Goal: Manage account settings

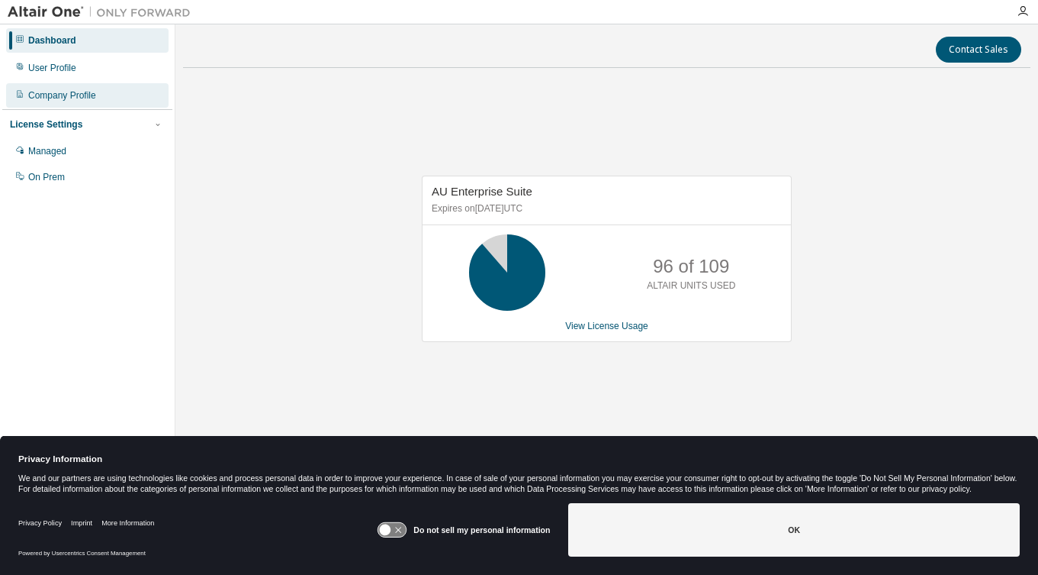
click at [92, 95] on div "Company Profile" at bounding box center [62, 95] width 68 height 12
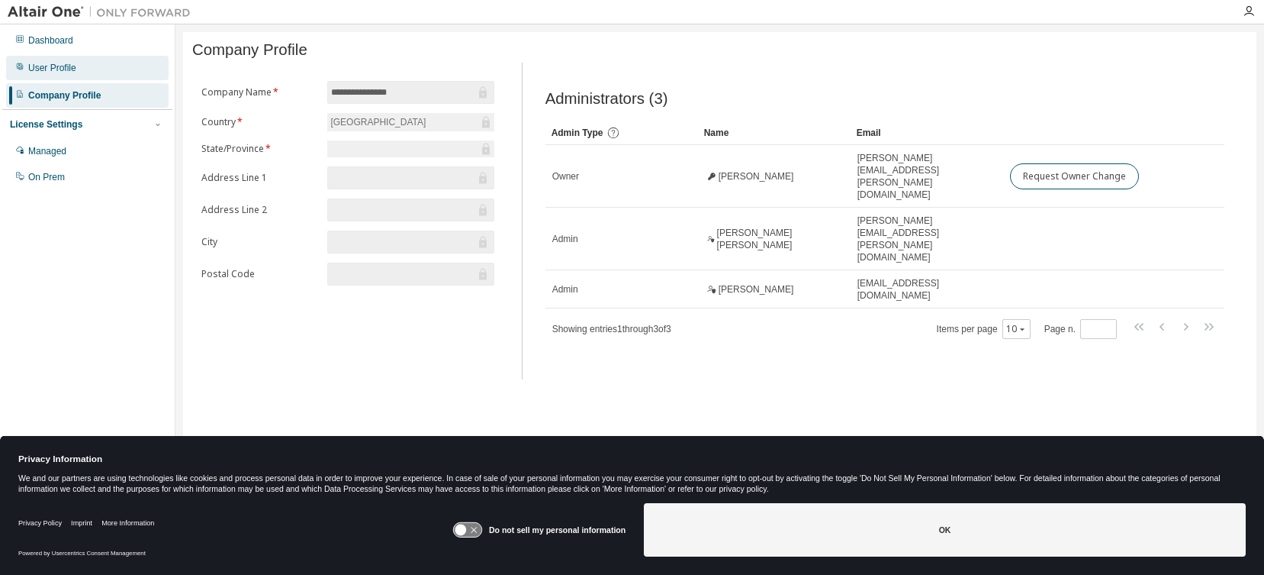
click at [63, 72] on div "User Profile" at bounding box center [52, 68] width 48 height 12
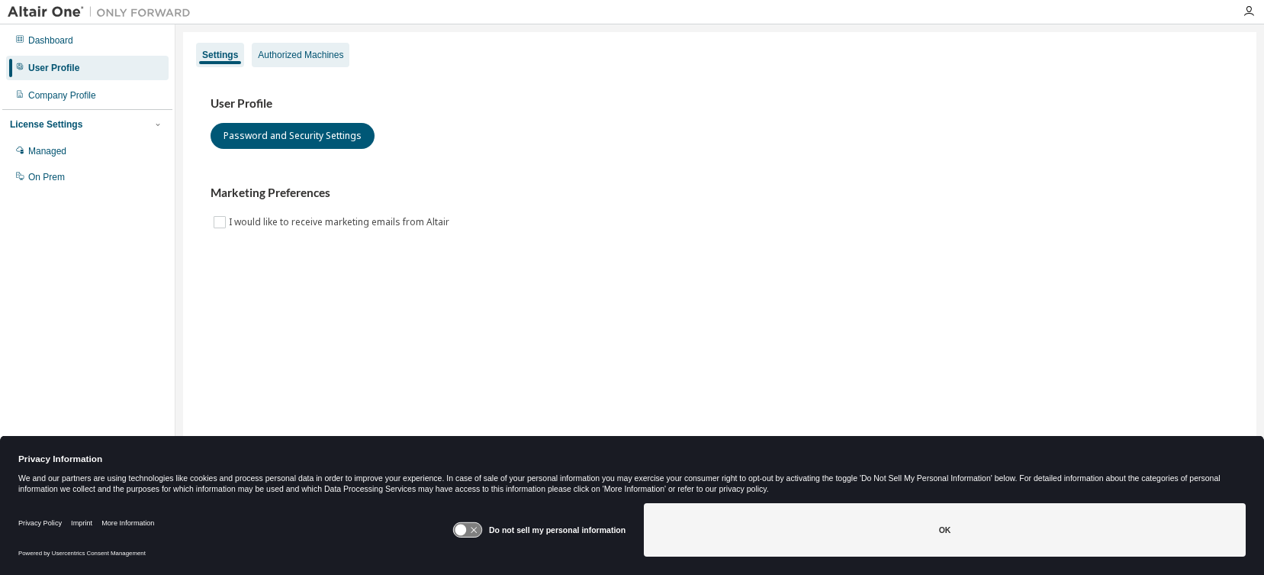
click at [300, 49] on div "Authorized Machines" at bounding box center [300, 55] width 85 height 12
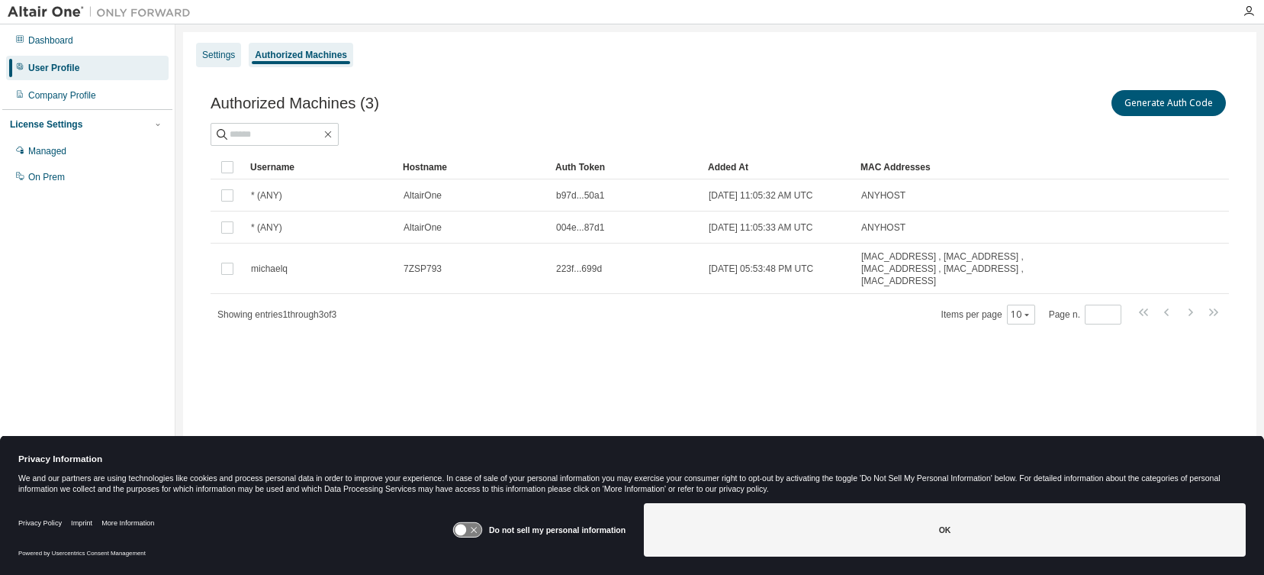
click at [220, 53] on div "Settings" at bounding box center [218, 55] width 33 height 12
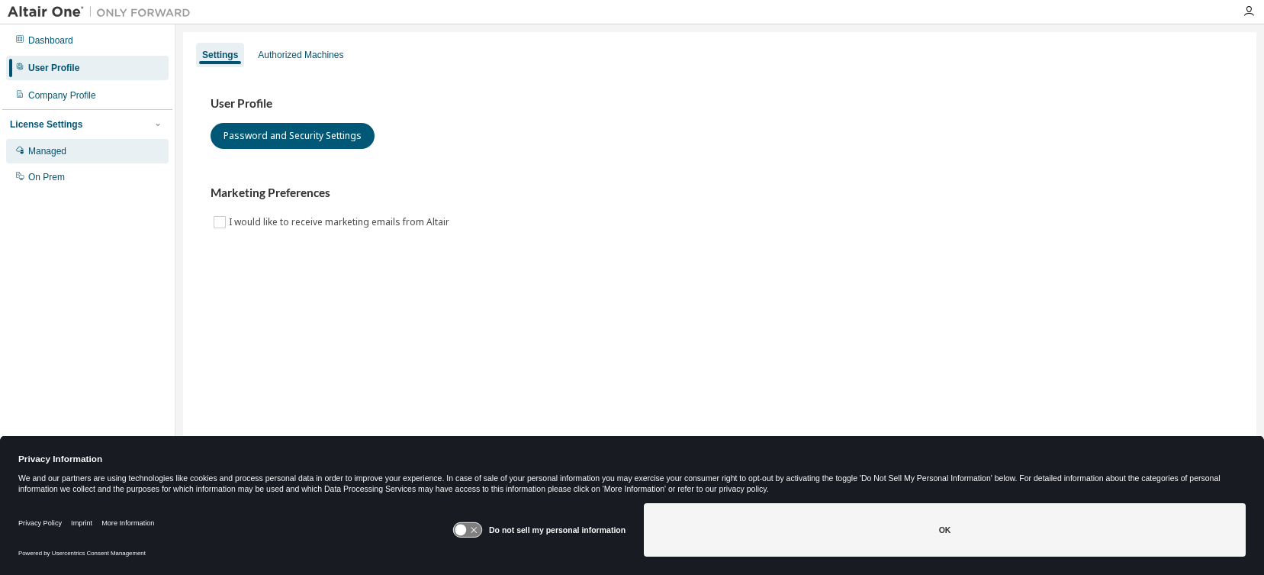
click at [56, 153] on div "Managed" at bounding box center [47, 151] width 38 height 12
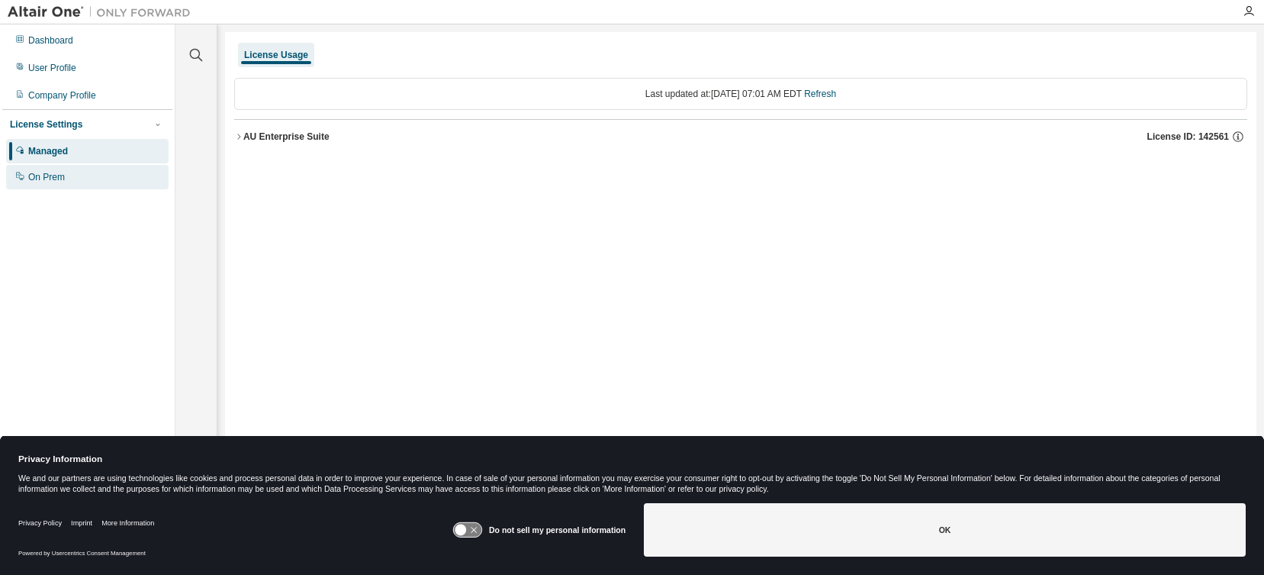
click at [73, 174] on div "On Prem" at bounding box center [87, 177] width 163 height 24
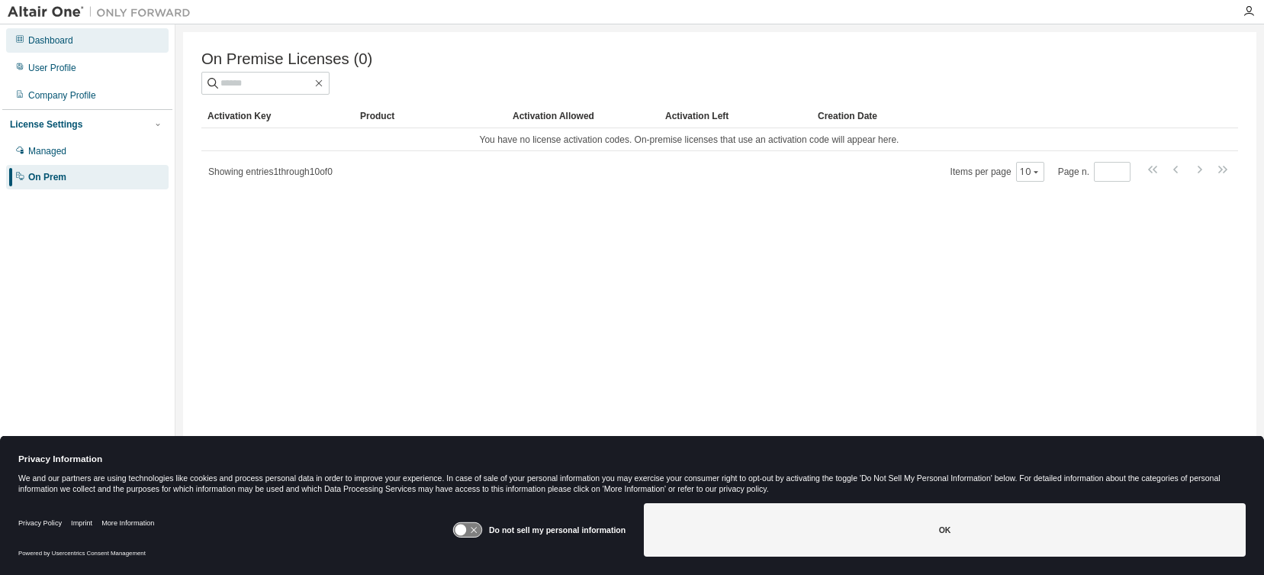
click at [69, 45] on div "Dashboard" at bounding box center [50, 40] width 45 height 12
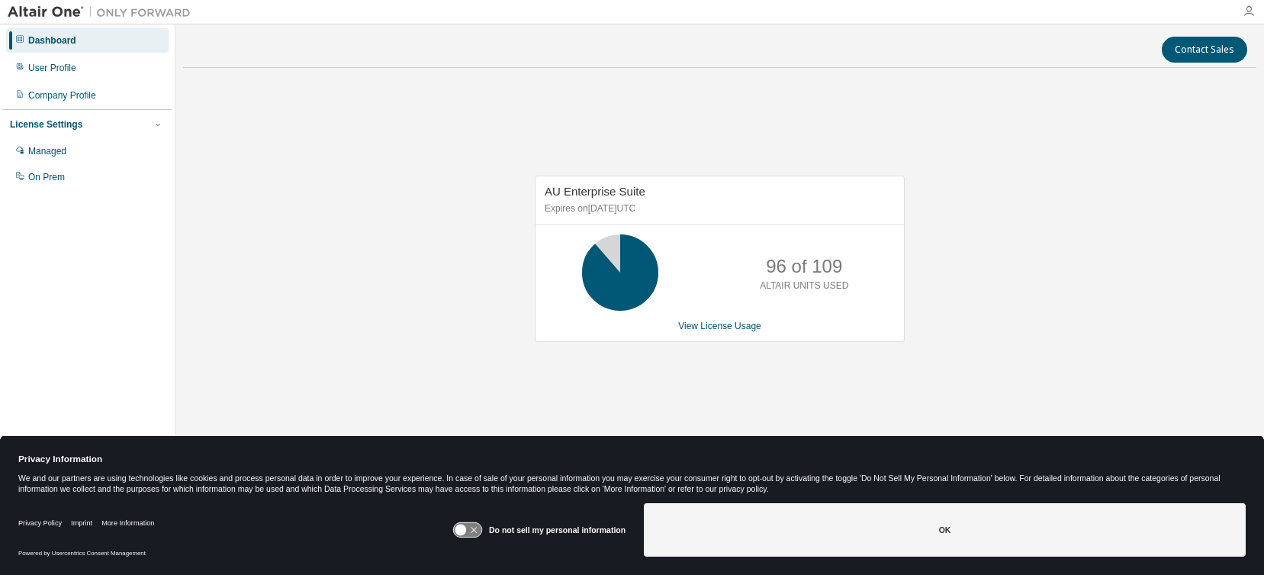
click at [1038, 12] on icon "button" at bounding box center [1249, 11] width 12 height 12
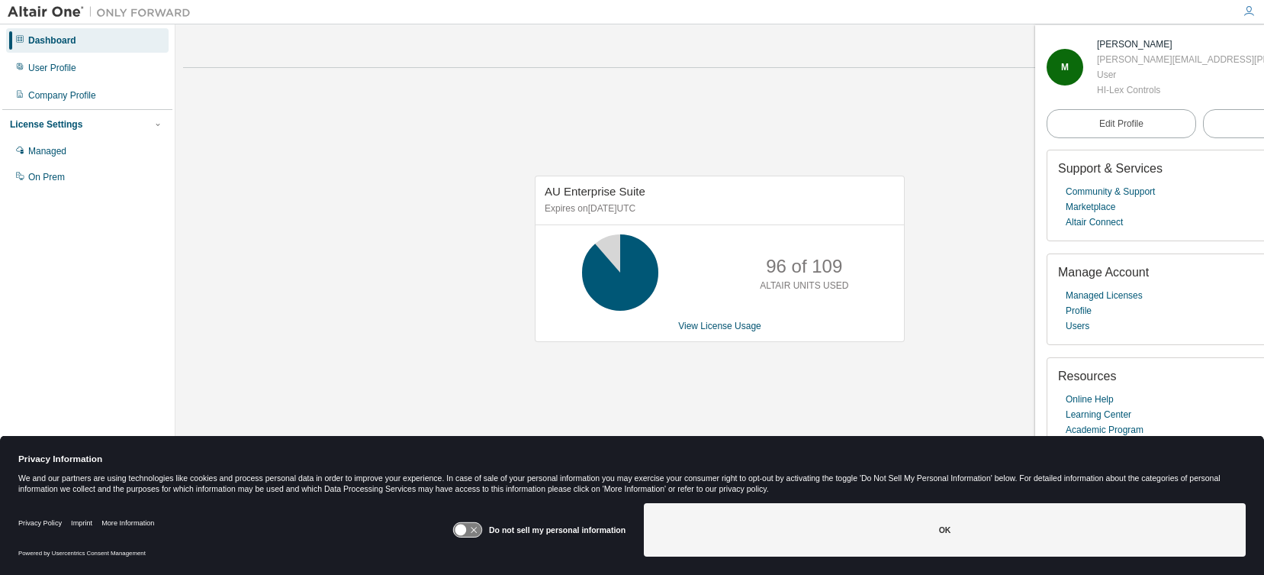
click at [471, 531] on icon at bounding box center [467, 530] width 28 height 14
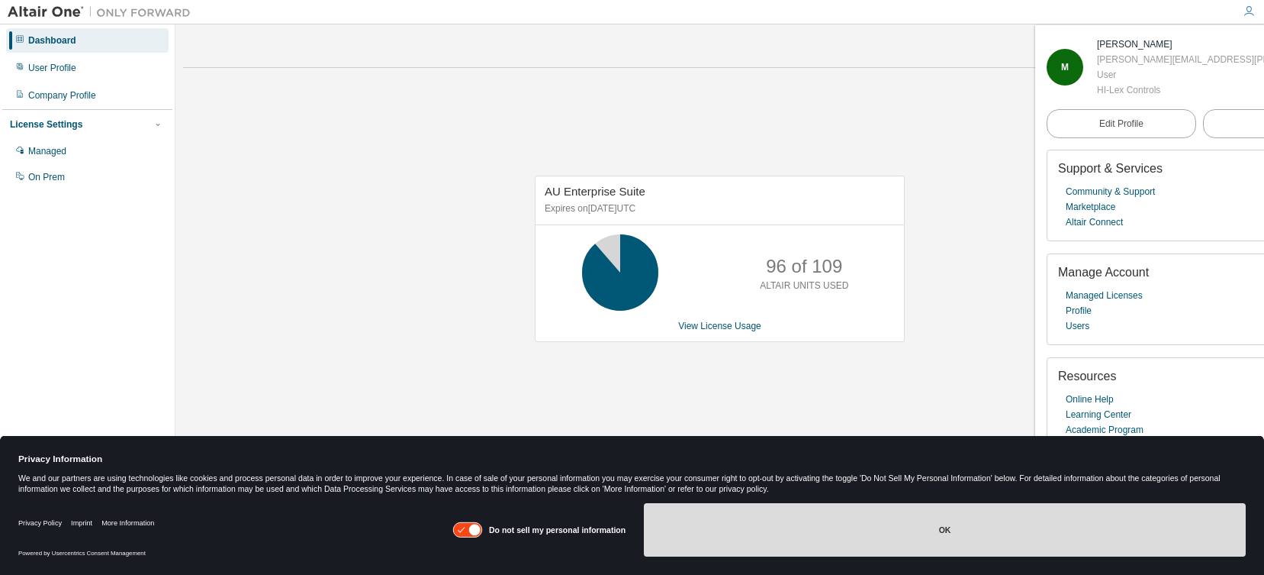
click at [944, 525] on button "OK" at bounding box center [945, 529] width 602 height 53
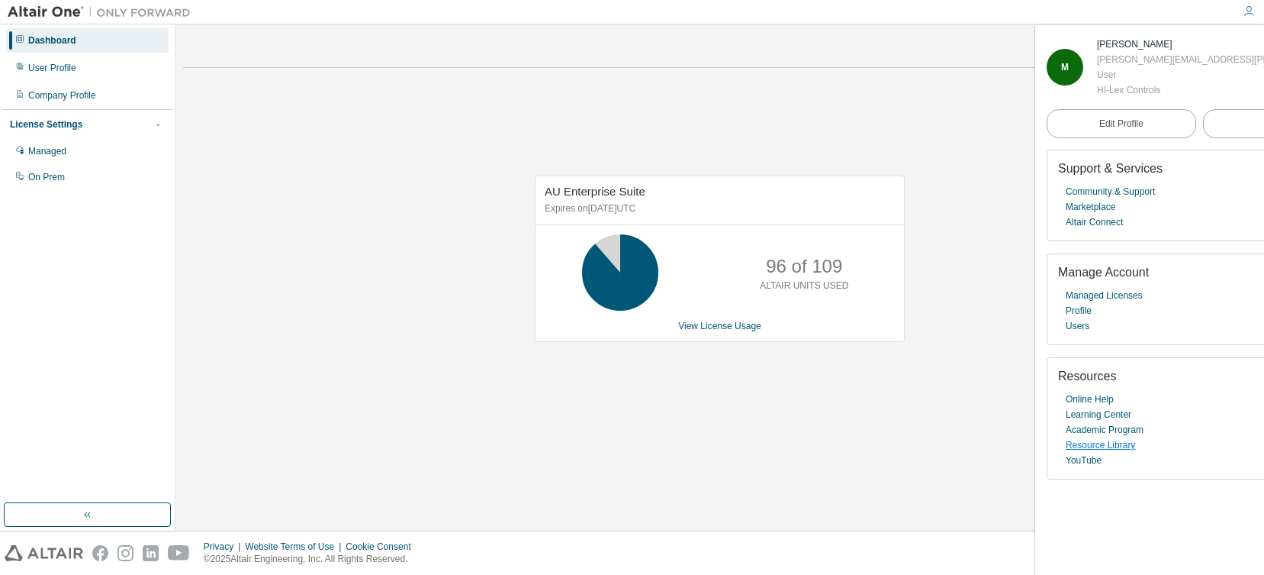
click at [1038, 449] on link "Resource Library" at bounding box center [1100, 444] width 69 height 15
